Goal: Information Seeking & Learning: Learn about a topic

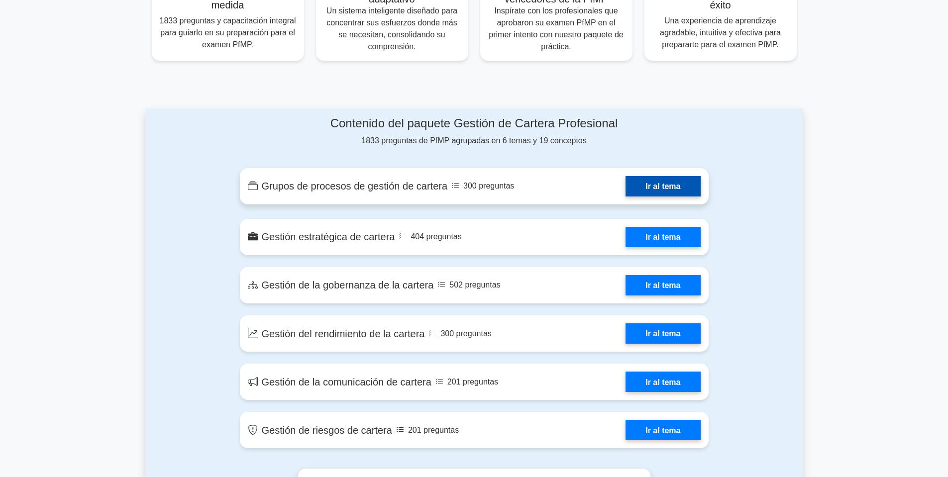
scroll to position [498, 0]
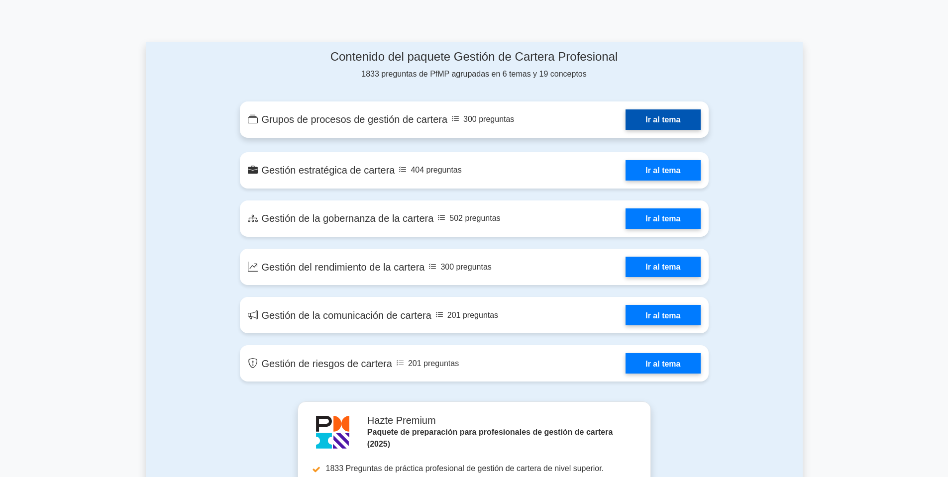
click at [658, 120] on link "Ir al tema" at bounding box center [662, 119] width 75 height 20
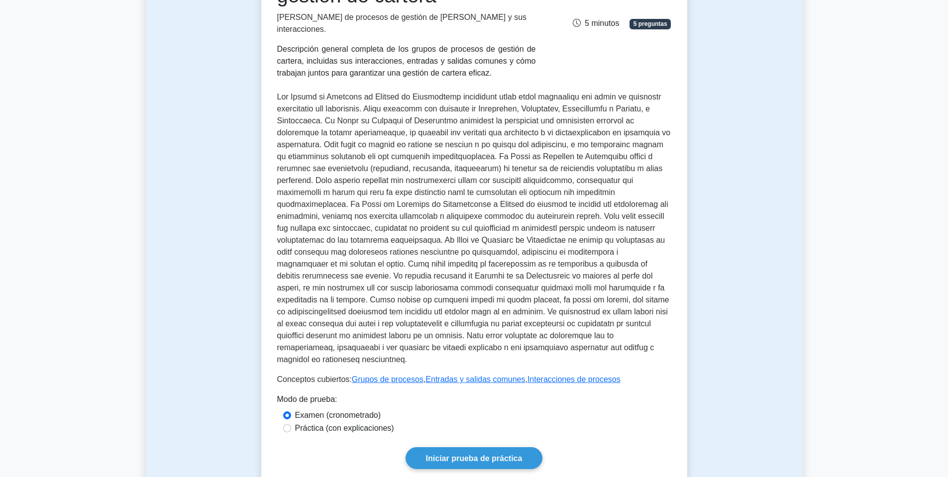
scroll to position [199, 0]
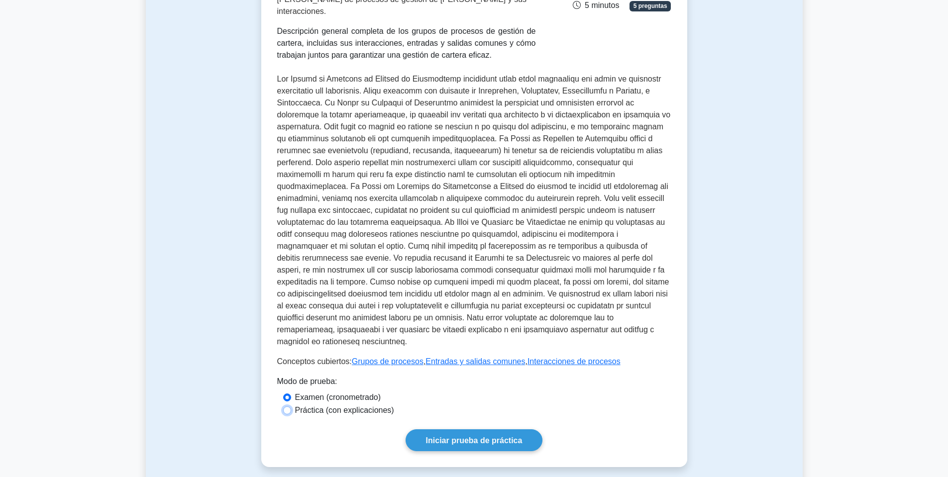
click at [287, 406] on input "Práctica (con explicaciones)" at bounding box center [287, 410] width 8 height 8
radio input "true"
click at [319, 393] on font "Examen (cronometrado)" at bounding box center [338, 397] width 86 height 8
click at [291, 394] on input "Examen (cronometrado)" at bounding box center [287, 398] width 8 height 8
radio input "true"
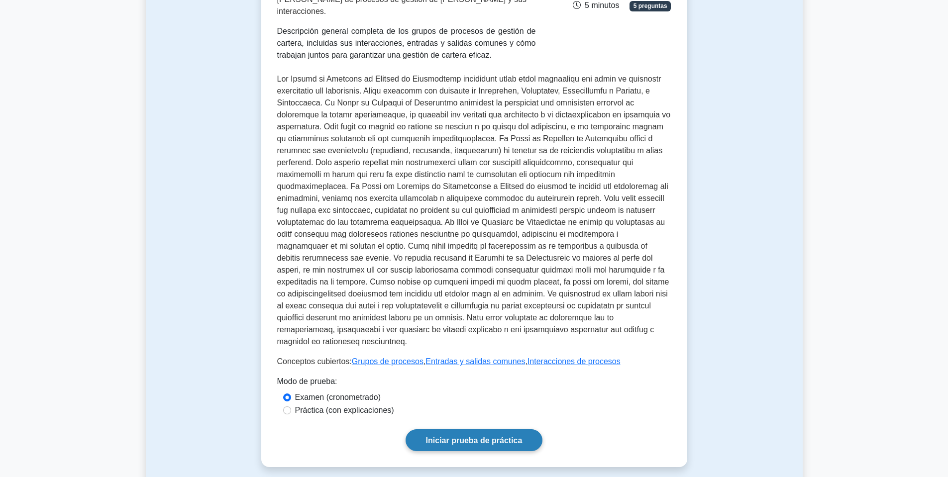
click at [478, 436] on font "Iniciar prueba de práctica" at bounding box center [474, 440] width 97 height 8
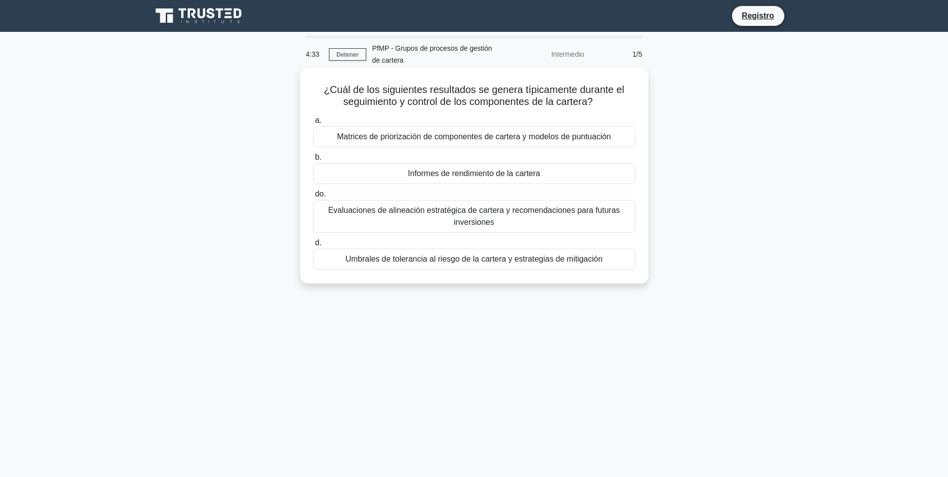
click at [439, 175] on font "Informes de rendimiento de la cartera" at bounding box center [474, 173] width 132 height 8
click at [313, 161] on input "b. Informes de rendimiento de la cartera" at bounding box center [313, 157] width 0 height 6
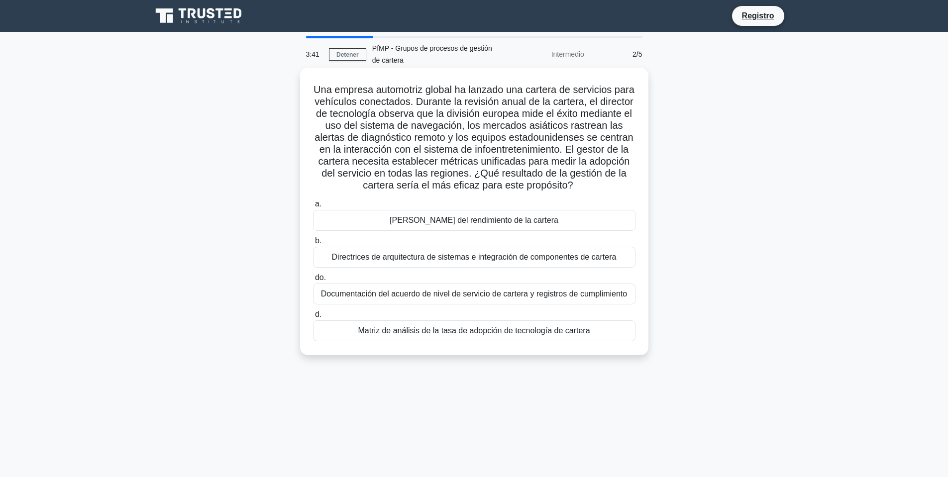
click at [459, 298] on font "Documentación del acuerdo de nivel de servicio de cartera y registros de cumpli…" at bounding box center [474, 294] width 306 height 8
click at [313, 281] on input "do. Documentación del acuerdo de nivel de servicio de cartera y registros de cu…" at bounding box center [313, 278] width 0 height 6
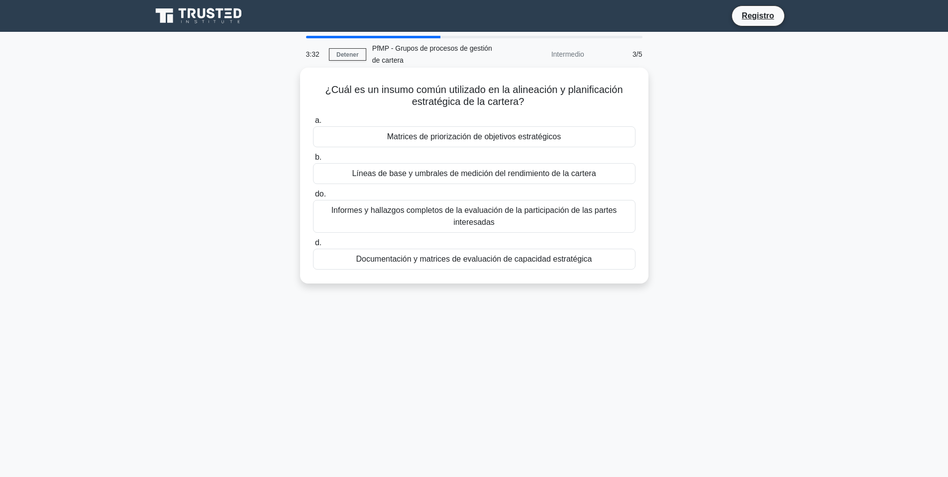
click at [473, 172] on font "Líneas de base y umbrales de medición del rendimiento de la cartera" at bounding box center [474, 173] width 244 height 8
click at [313, 161] on input "b. Líneas de base y umbrales de medición del rendimiento de la cartera" at bounding box center [313, 157] width 0 height 6
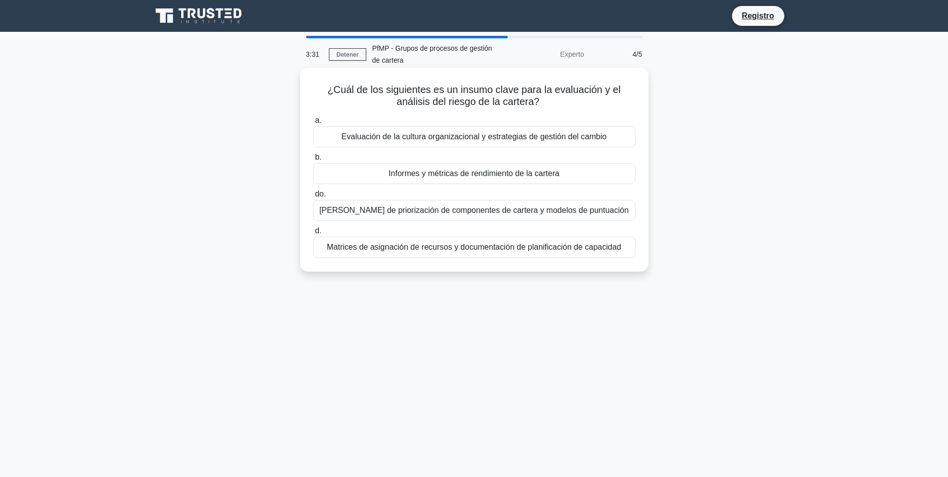
click at [461, 211] on font "Marcos de priorización de componentes de cartera y modelos de puntuación" at bounding box center [473, 210] width 309 height 8
click at [313, 198] on input "do. Marcos de priorización de componentes de cartera y modelos de puntuación" at bounding box center [313, 194] width 0 height 6
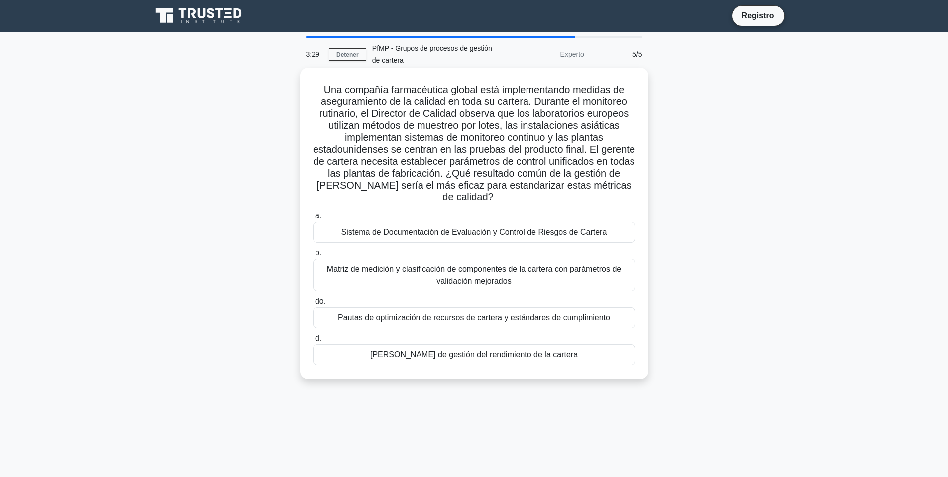
click at [485, 232] on font "Sistema de Documentación de Evaluación y Control de Riesgos de Cartera" at bounding box center [474, 232] width 266 height 8
click at [313, 219] on input "a. Sistema de Documentación de Evaluación y Control de Riesgos de Cartera" at bounding box center [313, 216] width 0 height 6
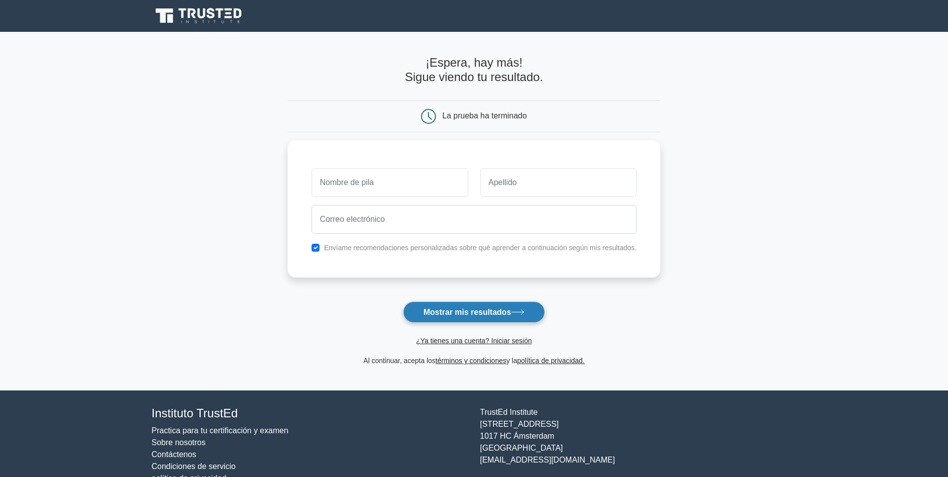
click at [495, 312] on font "Mostrar mis resultados" at bounding box center [467, 312] width 88 height 8
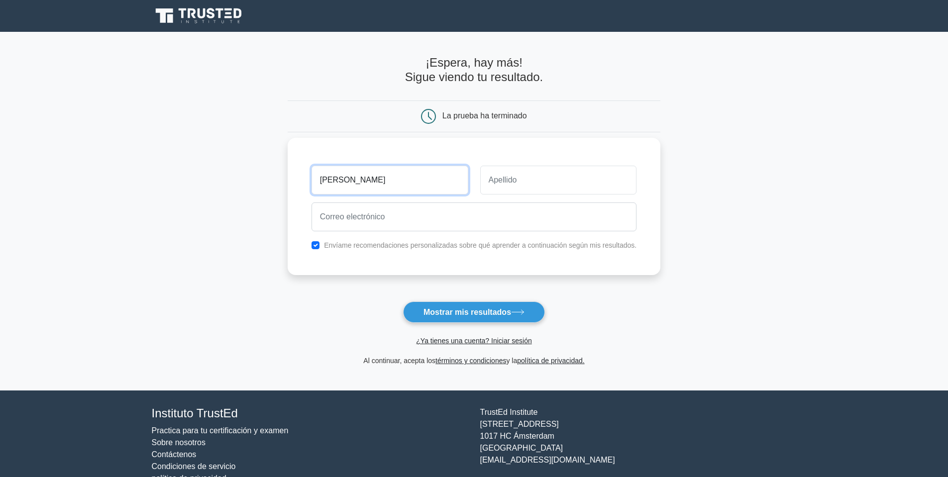
type input "[PERSON_NAME]"
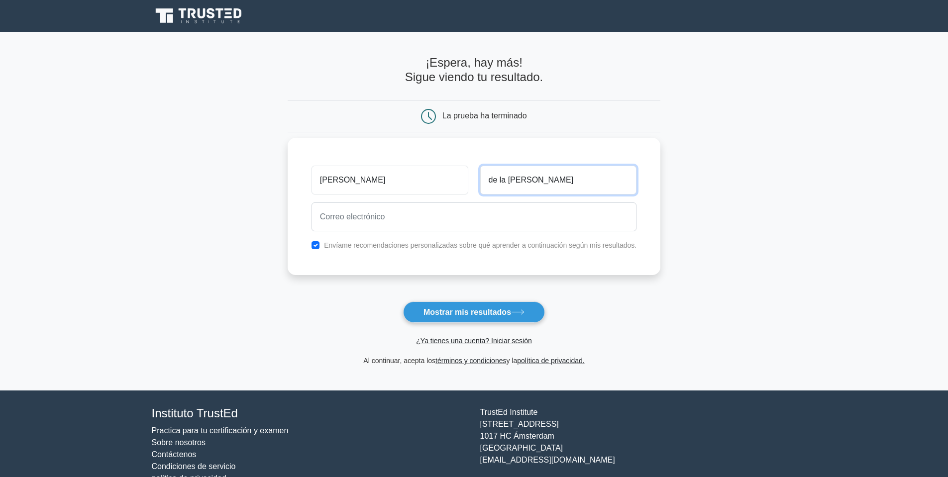
type input "de la cruz"
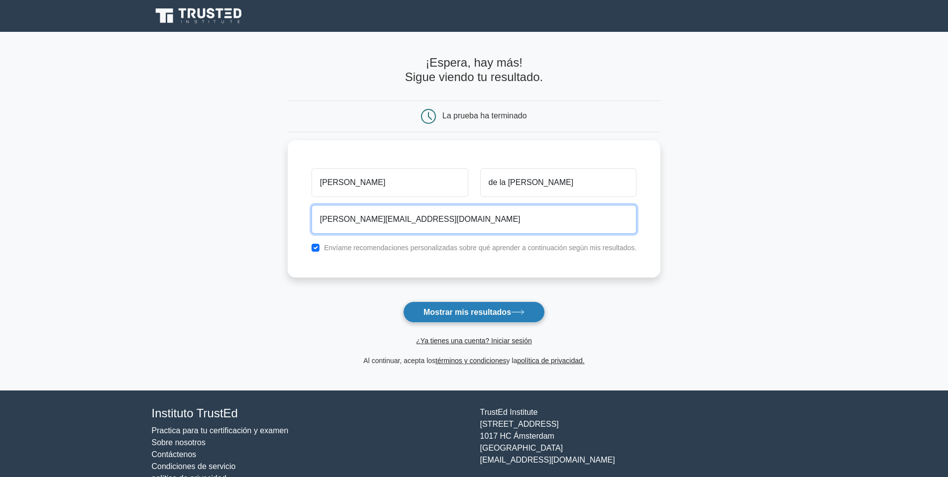
type input "vladimir.delacruz2105@gmail.com"
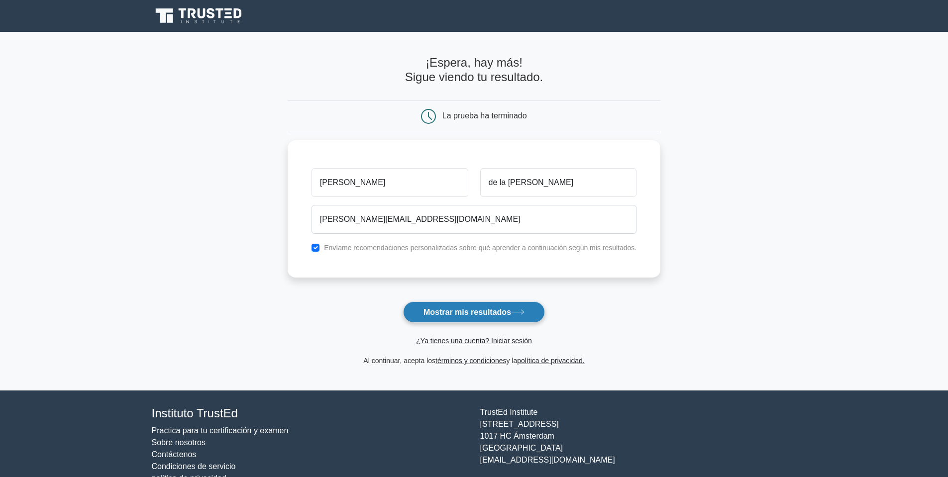
click at [517, 308] on button "Mostrar mis resultados" at bounding box center [474, 312] width 142 height 21
